Goal: Find contact information: Find contact information

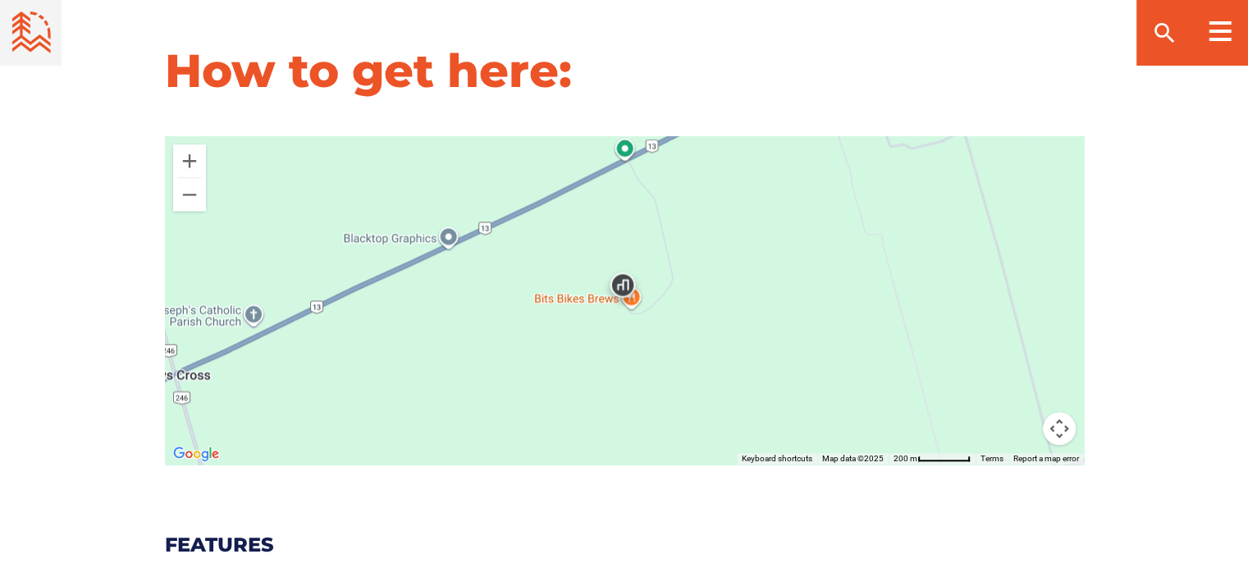
scroll to position [1636, 0]
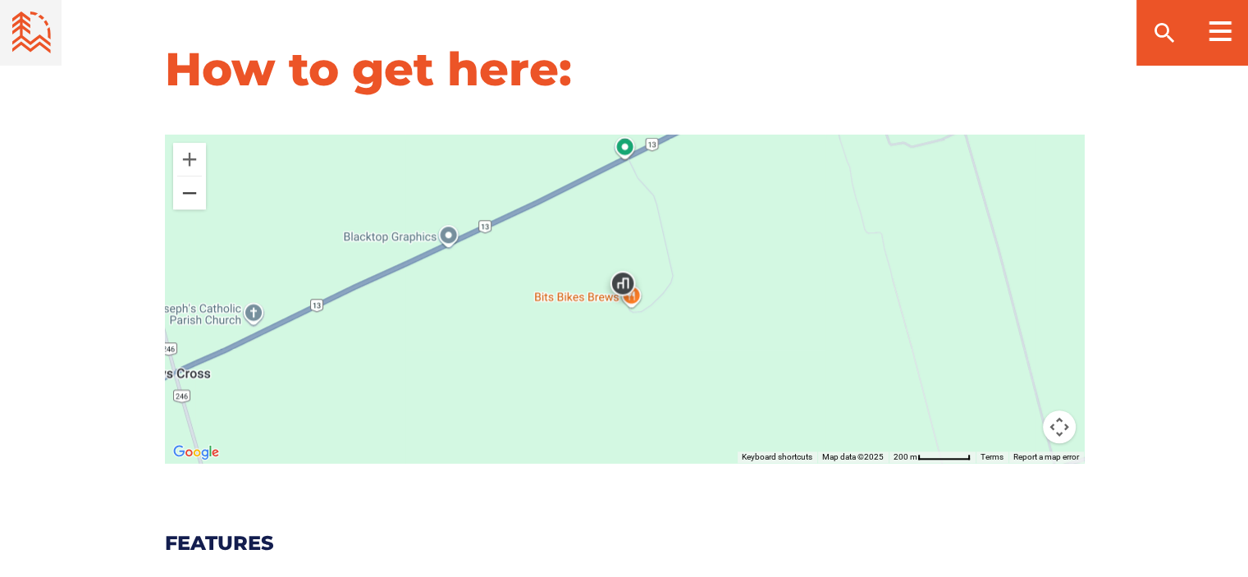
click at [186, 193] on button "Zoom out" at bounding box center [189, 192] width 33 height 33
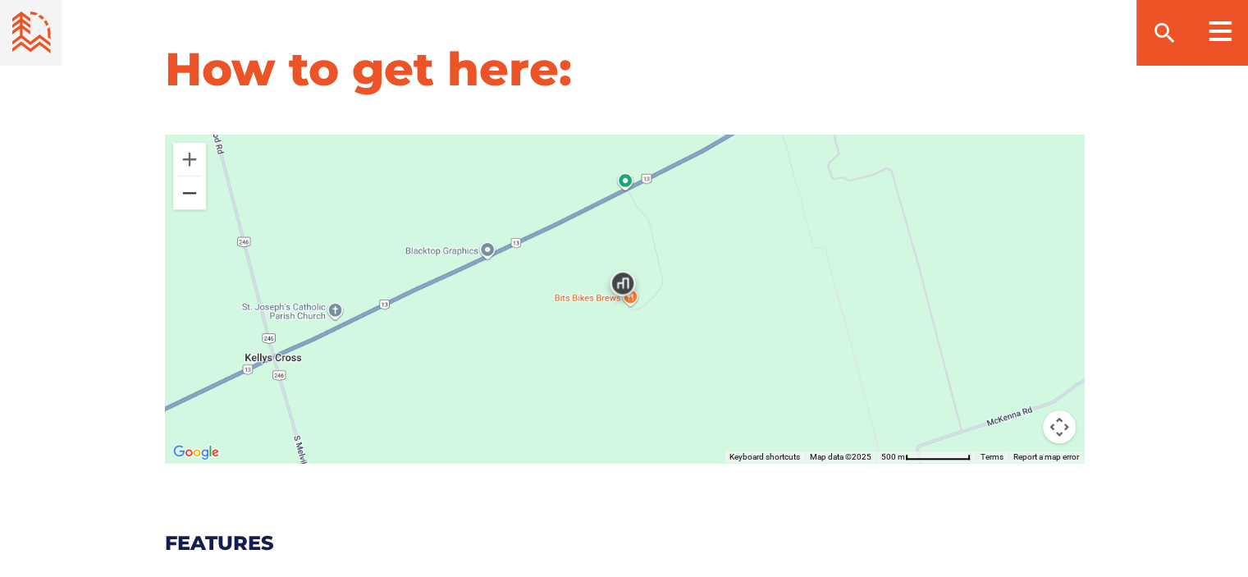
click at [186, 193] on button "Zoom out" at bounding box center [189, 192] width 33 height 33
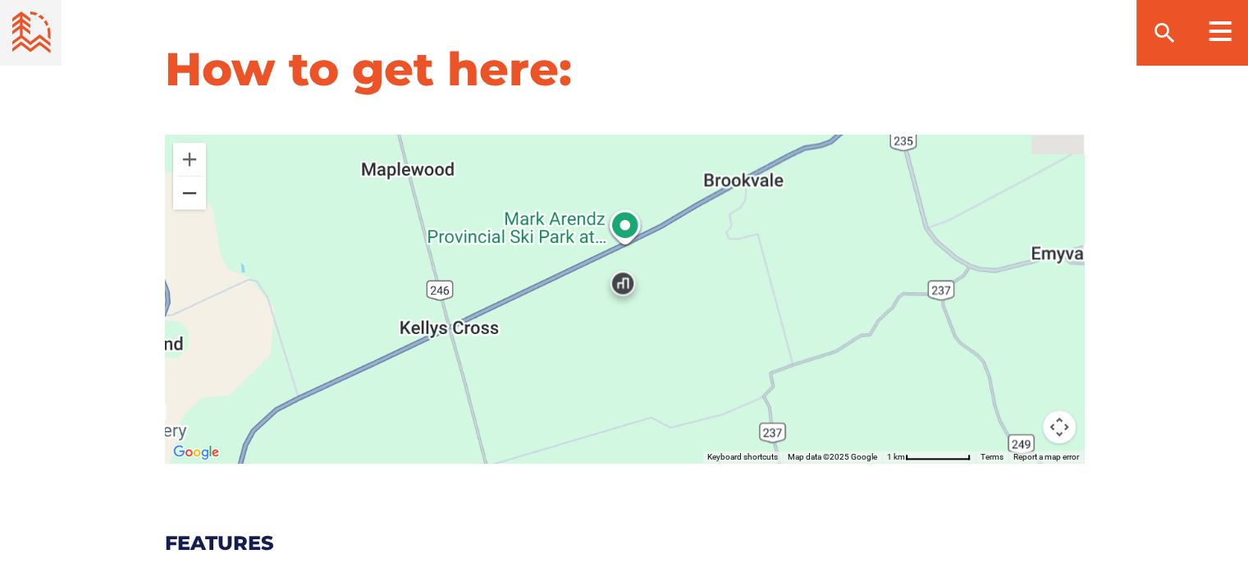
click at [186, 193] on button "Zoom out" at bounding box center [189, 192] width 33 height 33
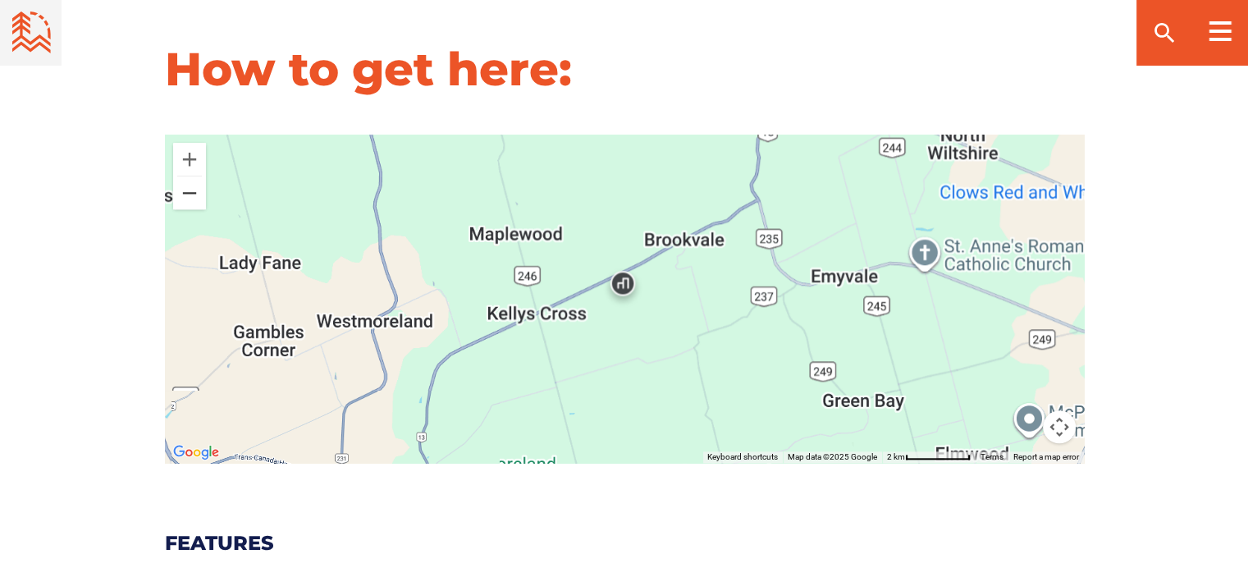
click at [186, 193] on button "Zoom out" at bounding box center [189, 192] width 33 height 33
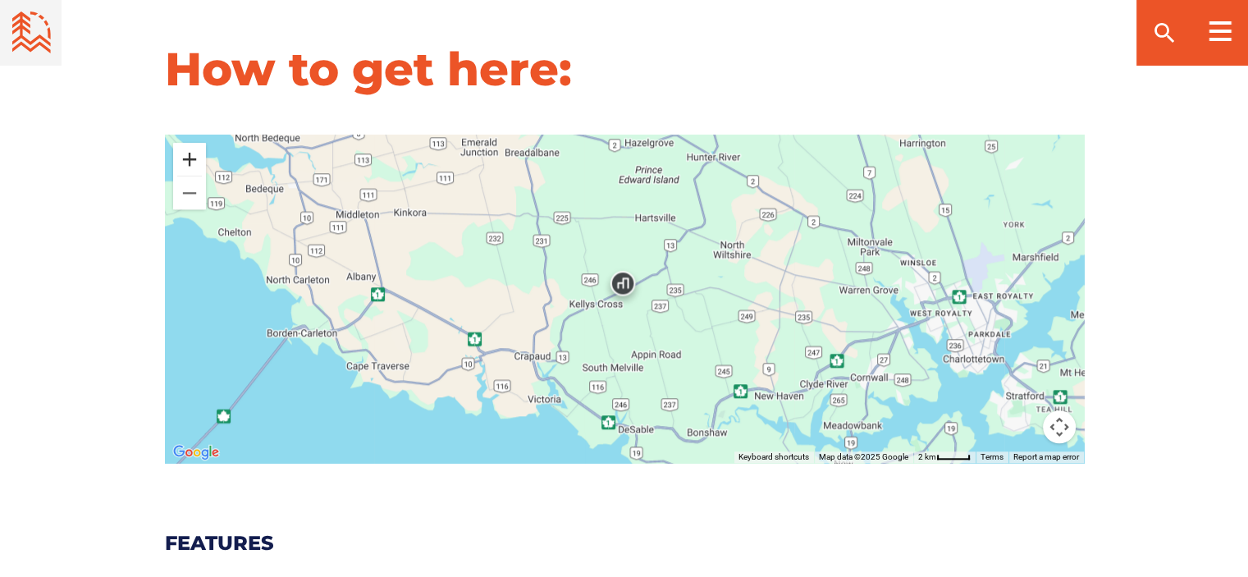
click at [185, 163] on button "Zoom in" at bounding box center [189, 159] width 33 height 33
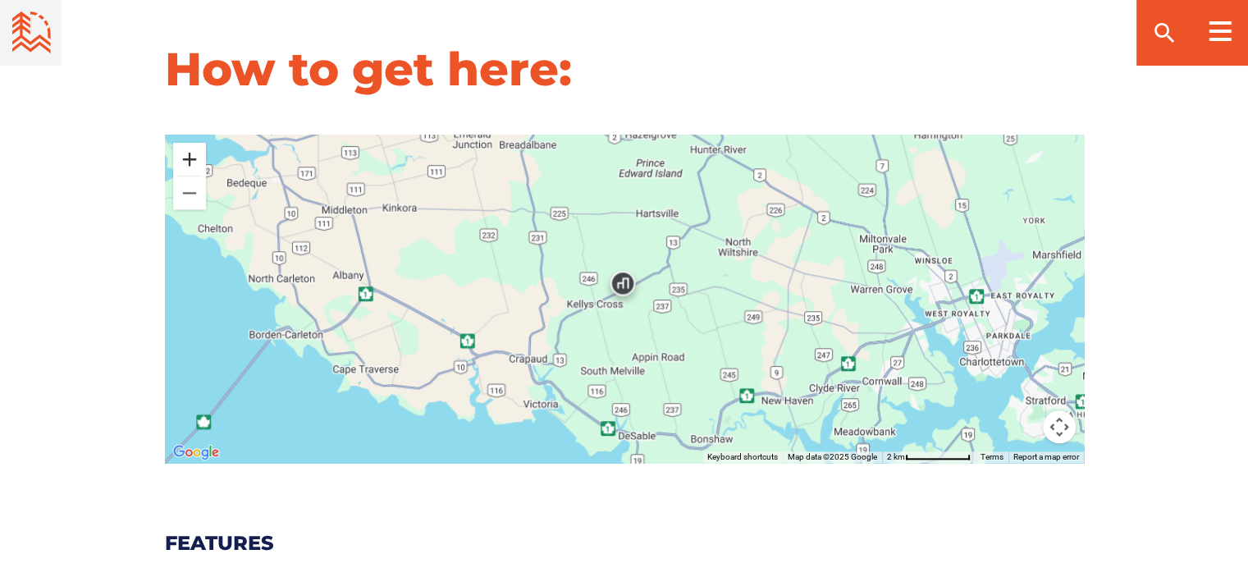
click at [185, 163] on button "Zoom in" at bounding box center [189, 159] width 33 height 33
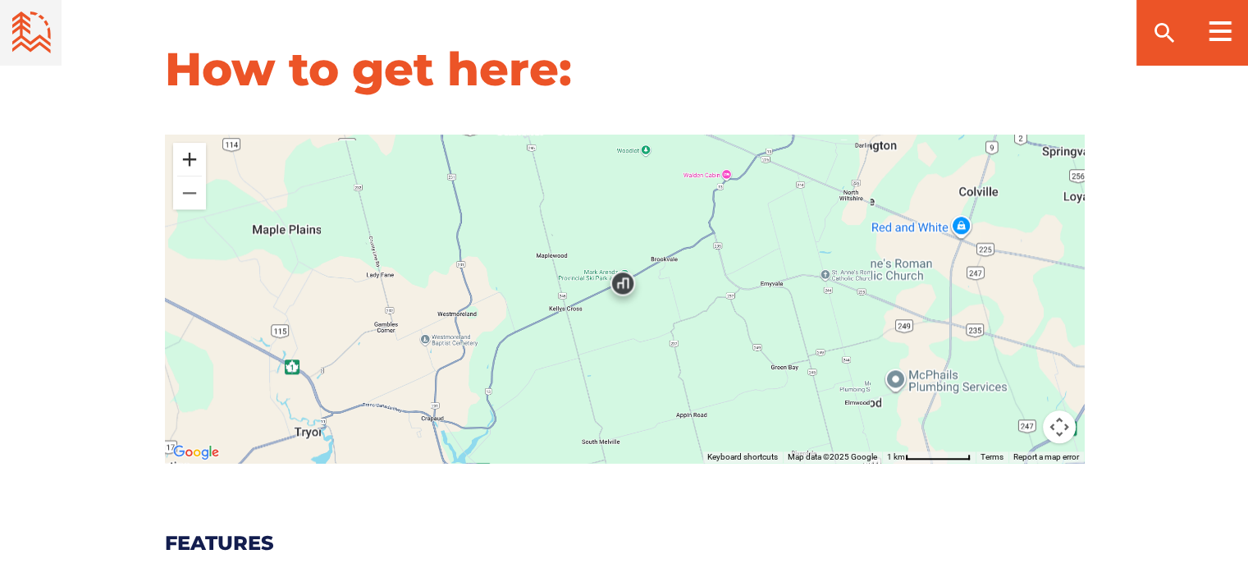
drag, startPoint x: 185, startPoint y: 163, endPoint x: 36, endPoint y: 202, distance: 154.2
click at [36, 202] on div "How to get here: ← Move left → Move right ↑ Move up ↓ Move down + Zoom in - Zoo…" at bounding box center [624, 251] width 1248 height 423
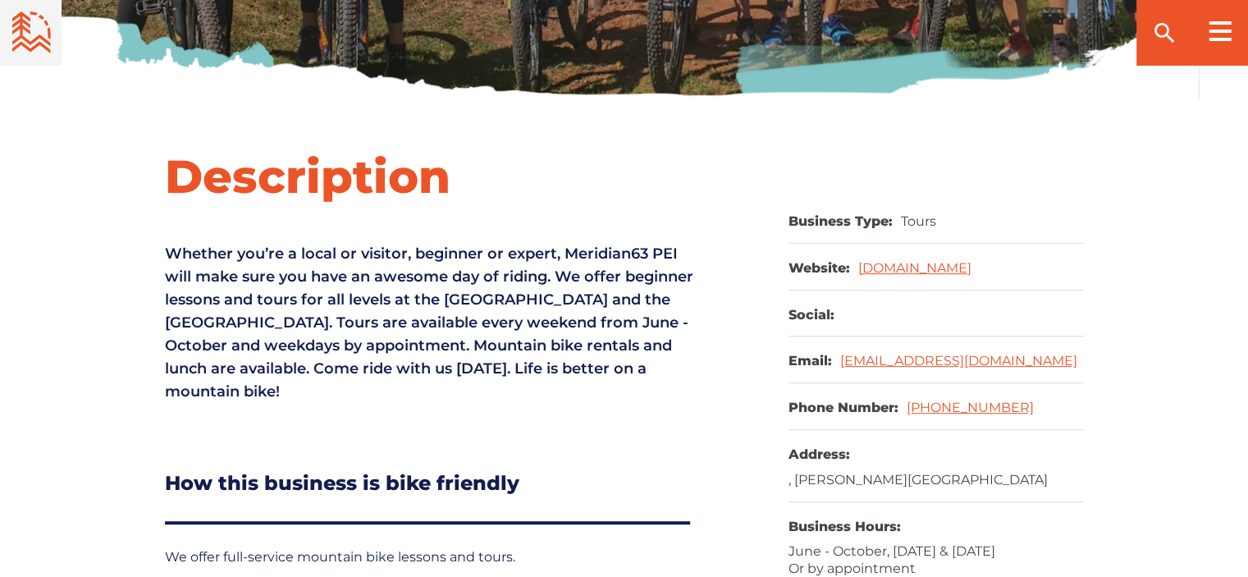
scroll to position [558, 0]
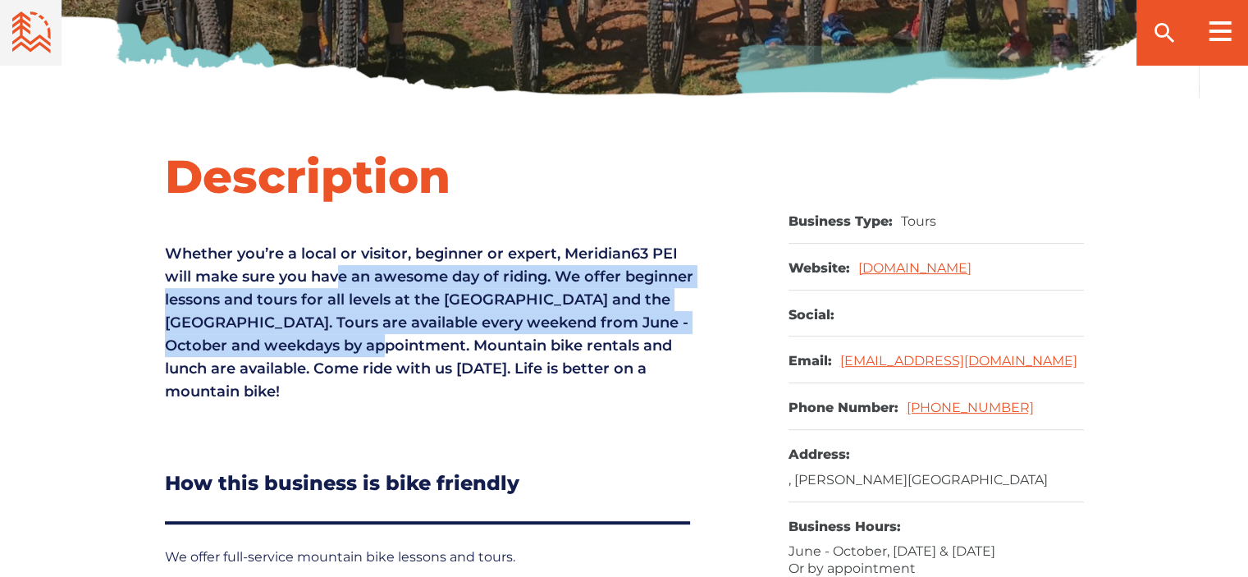
drag, startPoint x: 335, startPoint y: 274, endPoint x: 336, endPoint y: 354, distance: 79.6
click at [336, 354] on p "Whether you’re a local or visitor, beginner or expert, Meridian63 PEI will make…" at bounding box center [431, 322] width 533 height 161
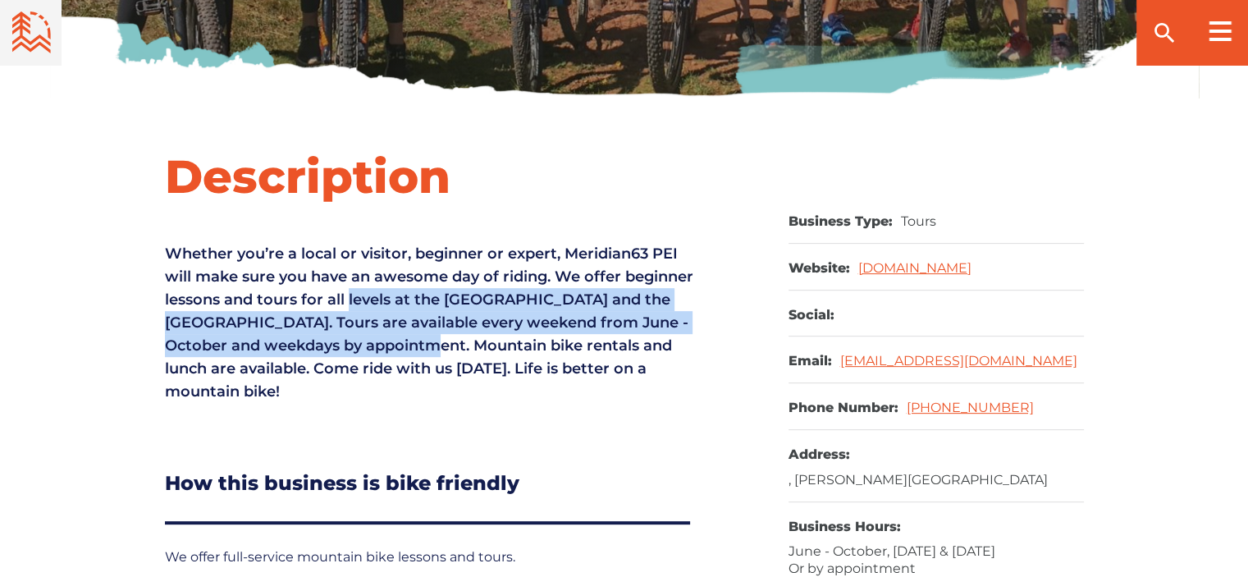
drag, startPoint x: 336, startPoint y: 354, endPoint x: 357, endPoint y: 288, distance: 69.0
click at [357, 288] on p "Whether you’re a local or visitor, beginner or expert, Meridian63 PEI will make…" at bounding box center [431, 322] width 533 height 161
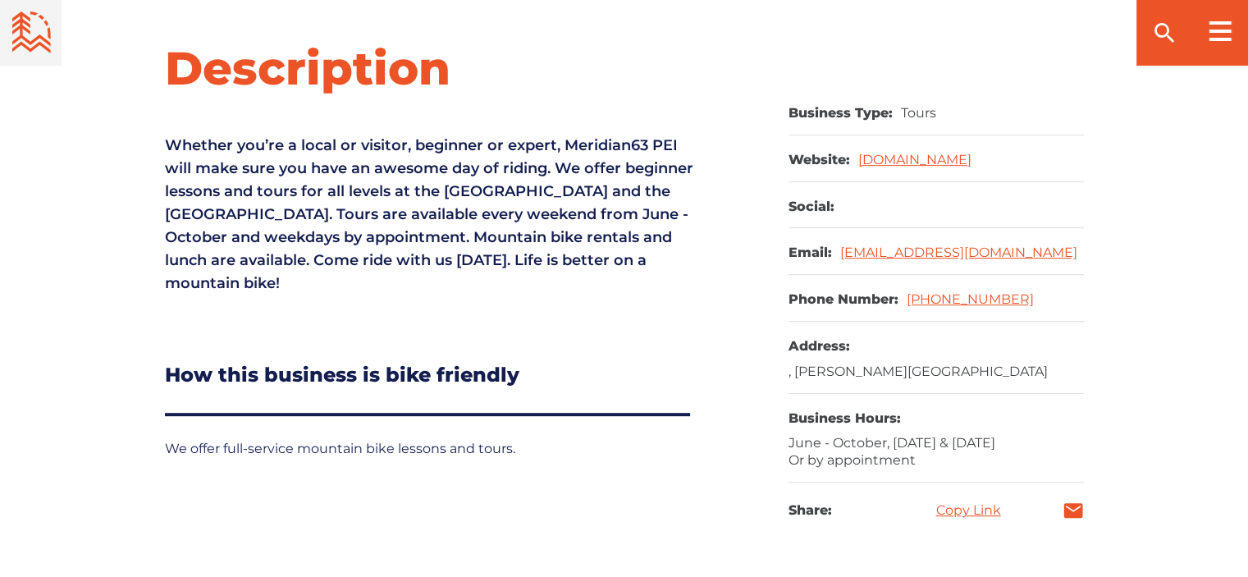
scroll to position [666, 0]
drag, startPoint x: 909, startPoint y: 112, endPoint x: 675, endPoint y: 107, distance: 234.8
click at [675, 107] on div "Description Whether you’re a local or visitor, beginner or expert, Meridian63 P…" at bounding box center [624, 280] width 1149 height 483
click at [635, 151] on p "Whether you’re a local or visitor, beginner or expert, Meridian63 PEI will make…" at bounding box center [431, 214] width 533 height 161
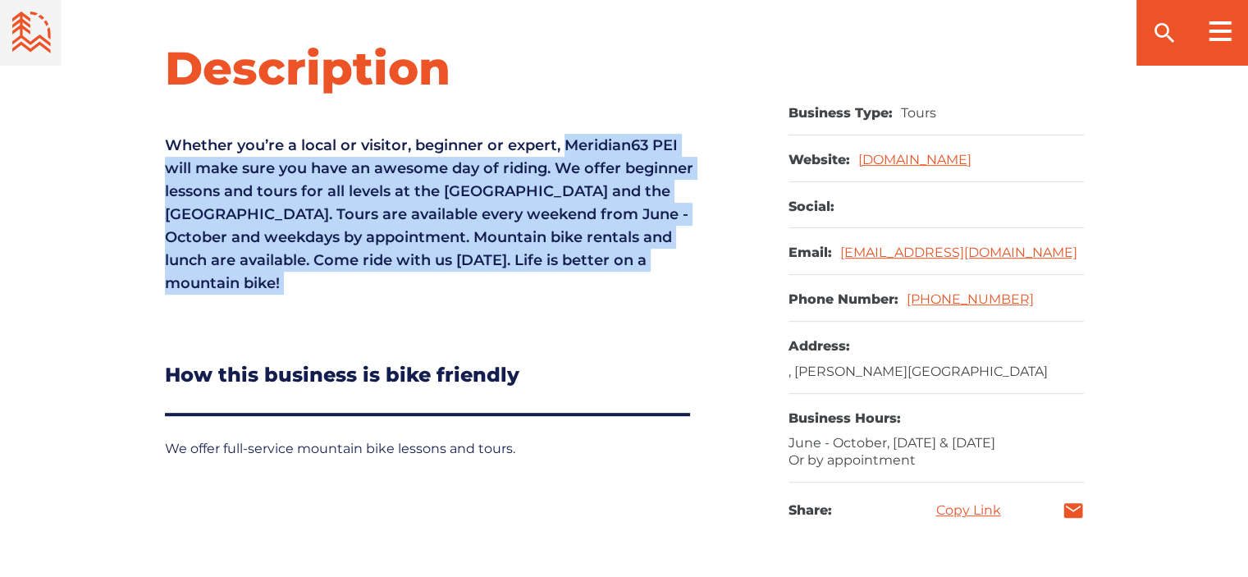
drag, startPoint x: 635, startPoint y: 151, endPoint x: 663, endPoint y: 288, distance: 139.8
click at [663, 288] on p "Whether you’re a local or visitor, beginner or expert, Meridian63 PEI will make…" at bounding box center [431, 214] width 533 height 161
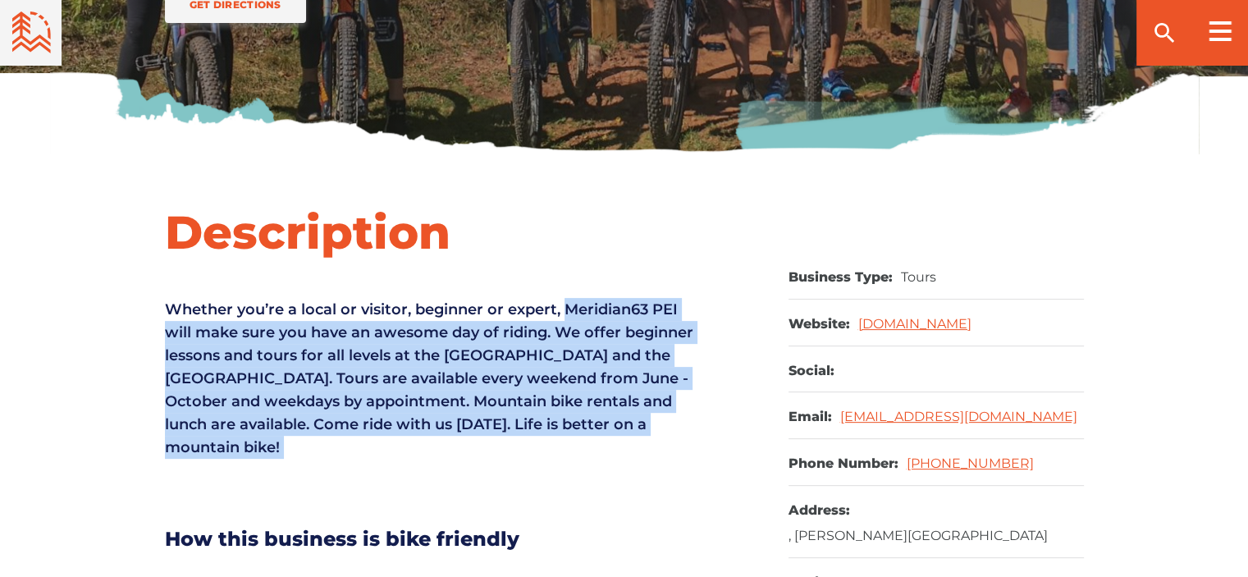
scroll to position [504, 0]
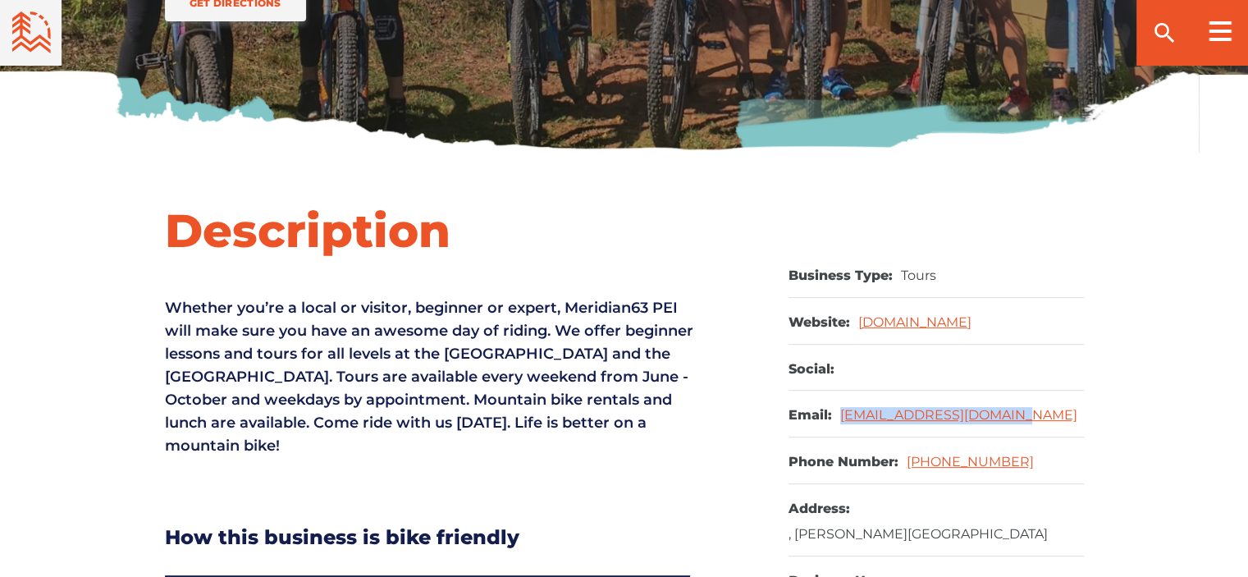
drag, startPoint x: 1063, startPoint y: 426, endPoint x: 836, endPoint y: 426, distance: 227.3
click at [836, 426] on dl "Email: [EMAIL_ADDRESS][DOMAIN_NAME]" at bounding box center [936, 414] width 295 height 47
copy link "[EMAIL_ADDRESS][DOMAIN_NAME]"
